Goal: Information Seeking & Learning: Learn about a topic

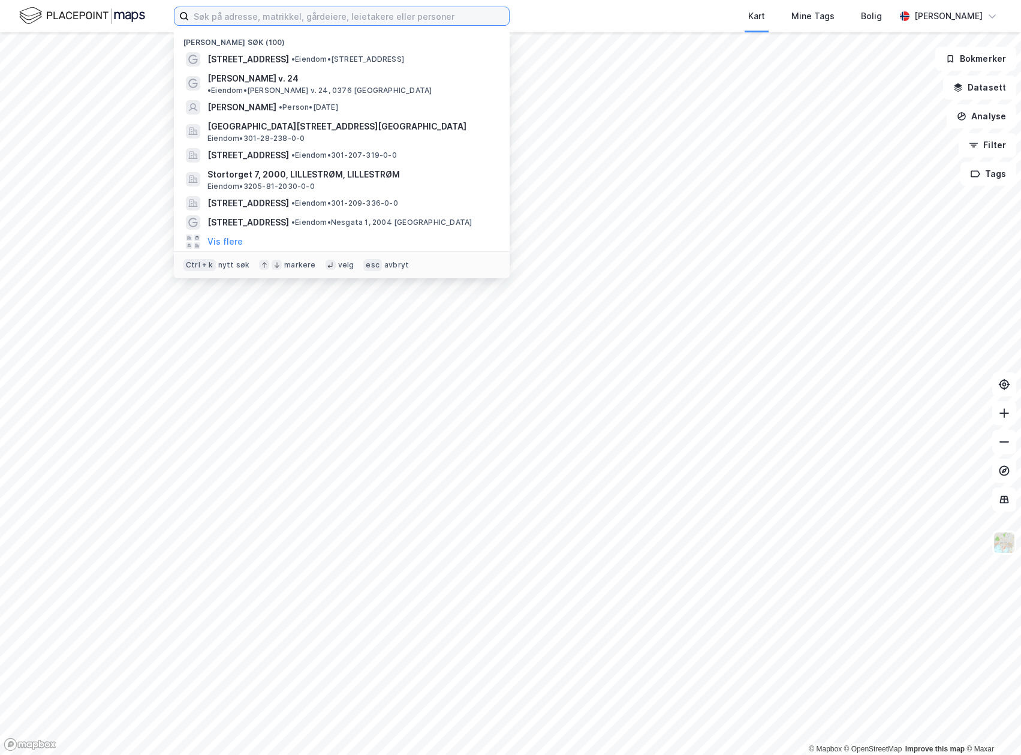
click at [326, 20] on input at bounding box center [349, 16] width 320 height 18
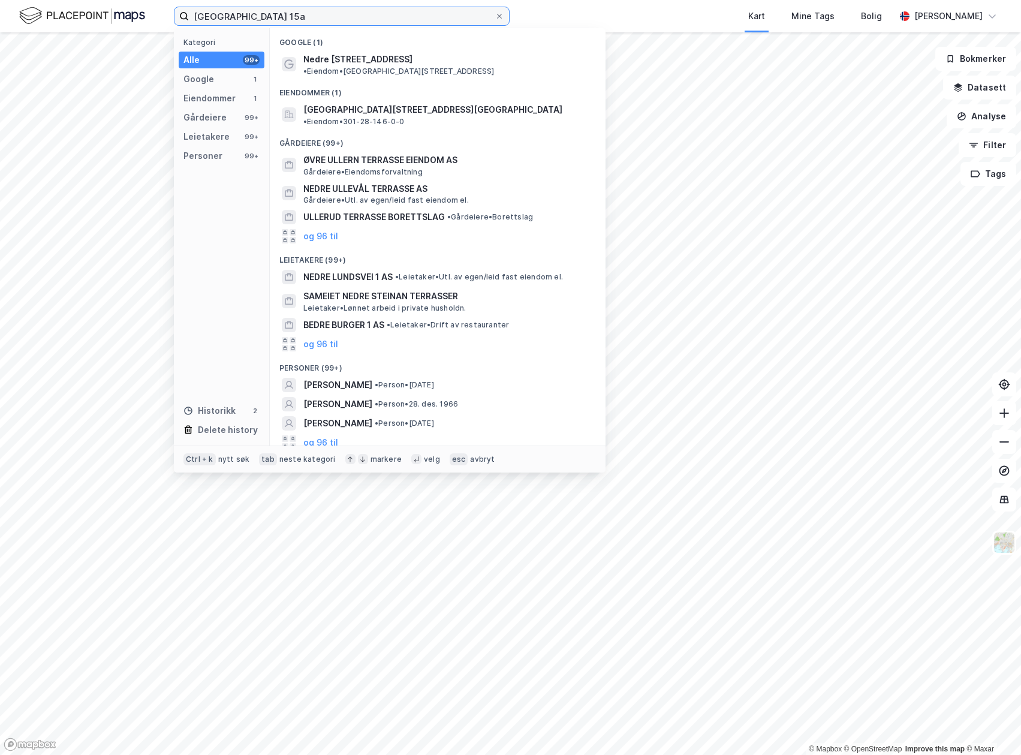
type input "[GEOGRAPHIC_DATA] 15a"
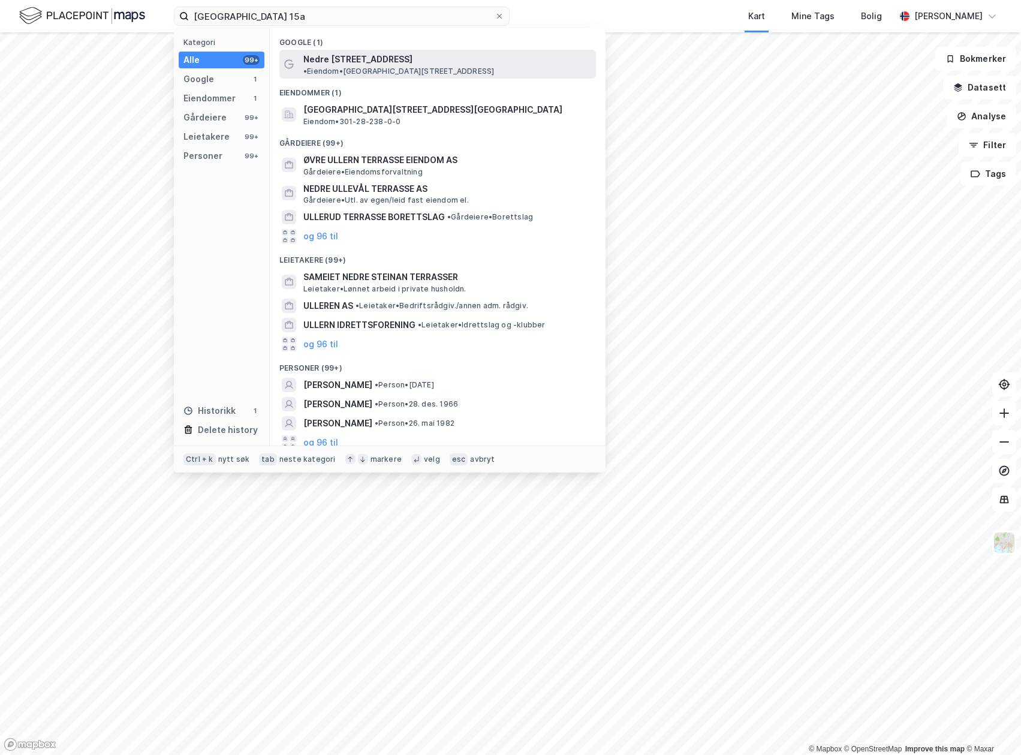
click at [338, 59] on span "Nedre [STREET_ADDRESS]" at bounding box center [357, 59] width 109 height 14
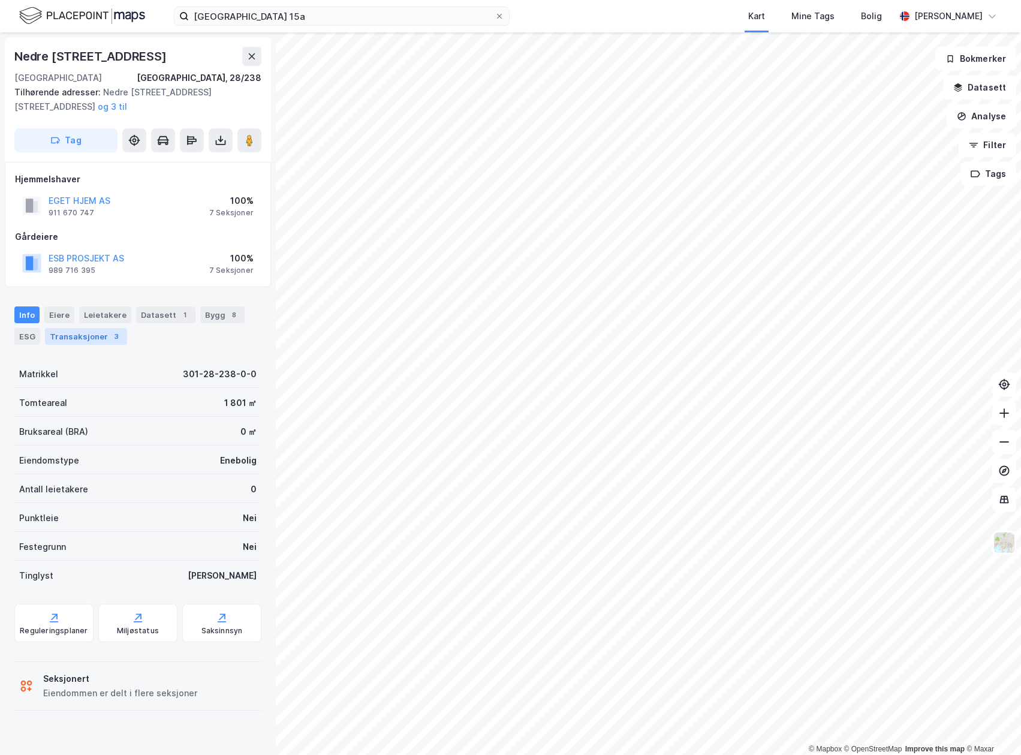
click at [59, 336] on div "Transaksjoner 3" at bounding box center [86, 336] width 82 height 17
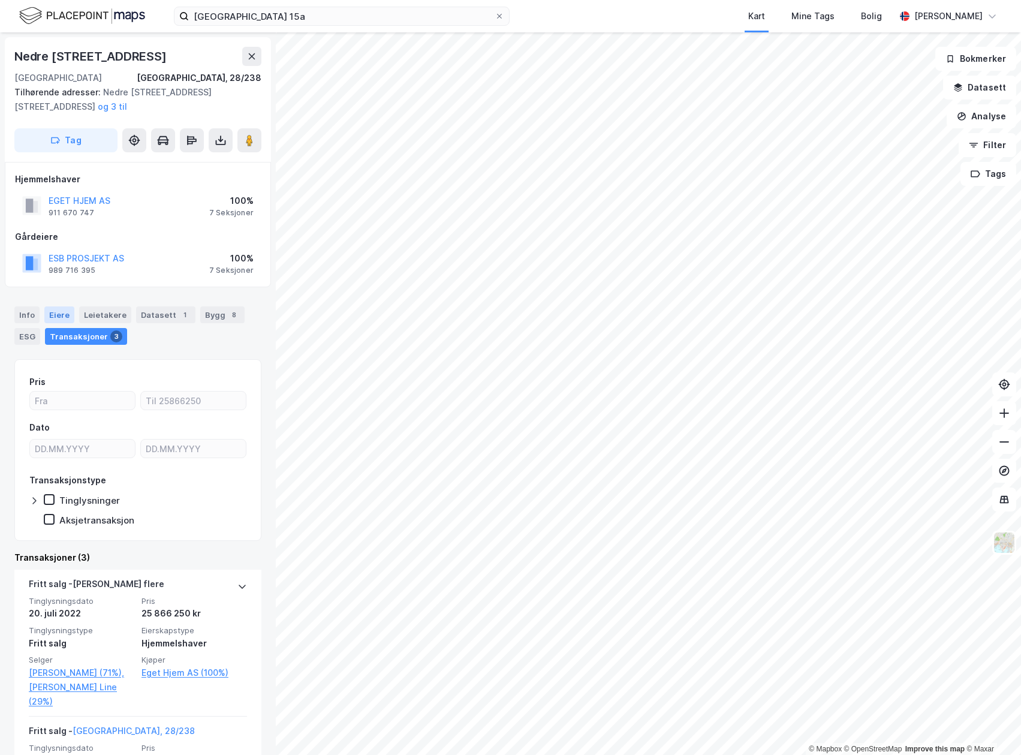
click at [53, 311] on div "Eiere" at bounding box center [59, 314] width 30 height 17
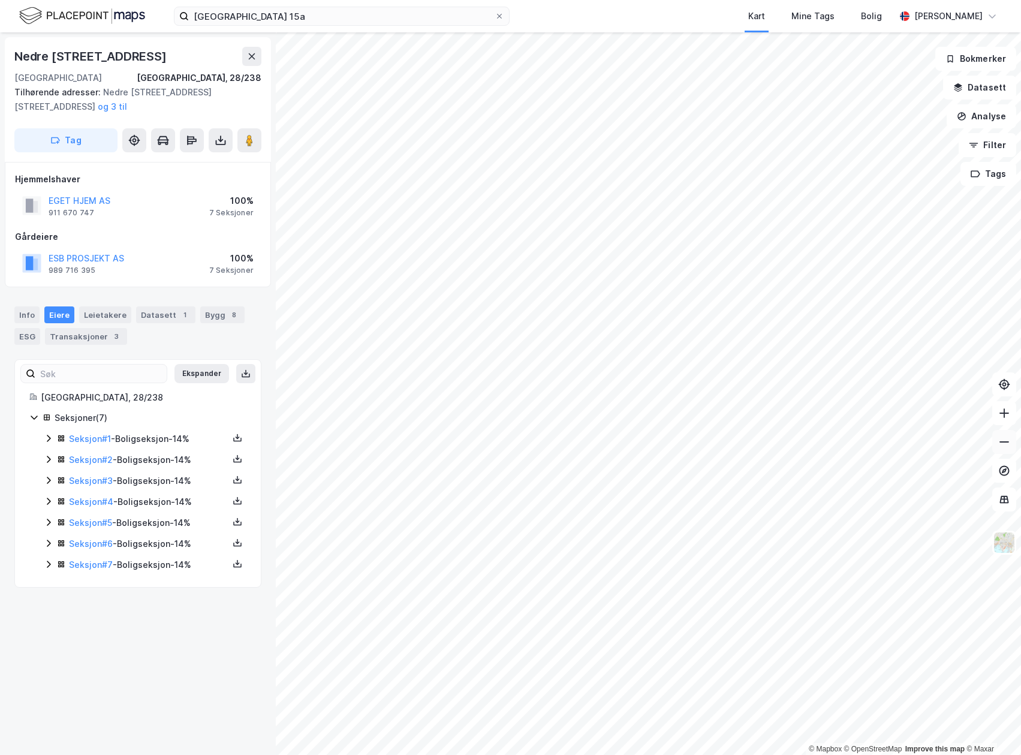
click at [1002, 449] on button at bounding box center [1004, 442] width 24 height 24
click at [999, 444] on icon at bounding box center [1004, 442] width 12 height 12
click at [1002, 411] on icon at bounding box center [1004, 413] width 12 height 12
click at [998, 412] on button at bounding box center [1004, 413] width 24 height 24
click at [1011, 416] on button at bounding box center [1004, 413] width 24 height 24
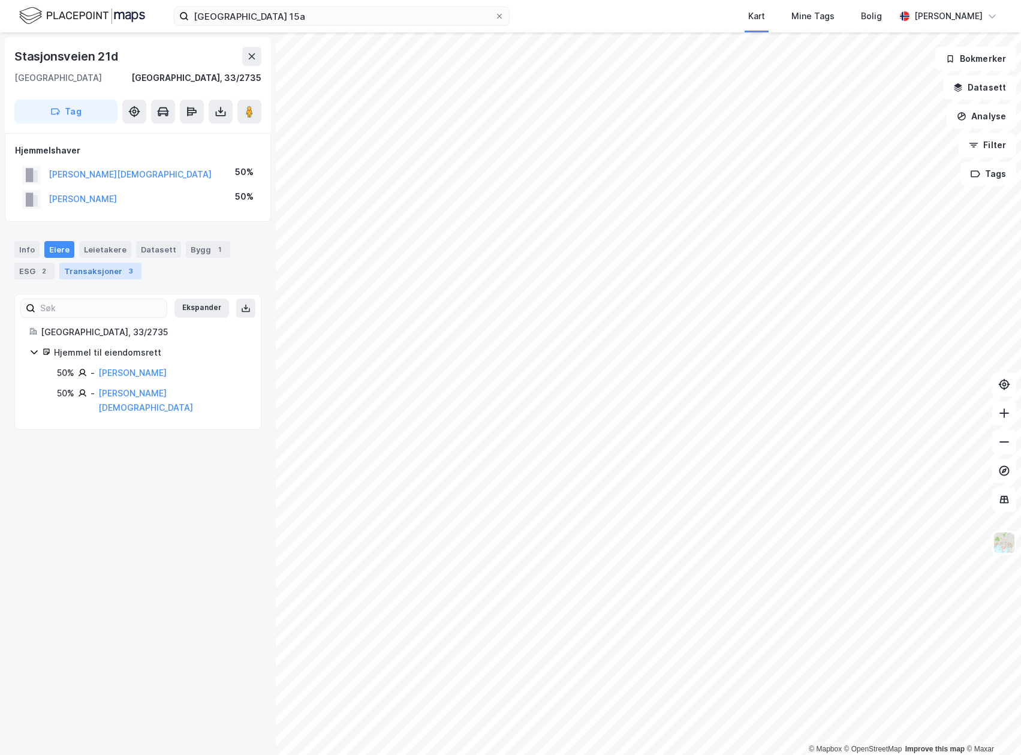
click at [113, 264] on div "Transaksjoner 3" at bounding box center [100, 271] width 82 height 17
